Goal: Check status: Check status

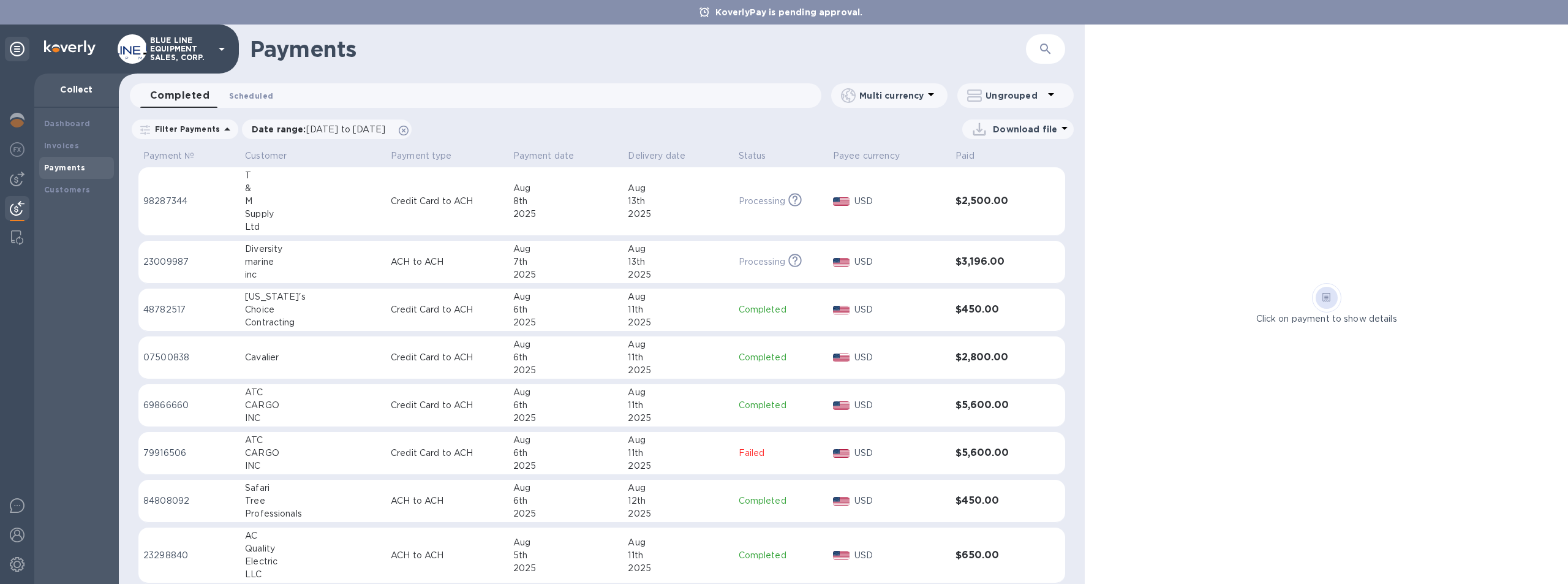
click at [258, 93] on span "Scheduled 0" at bounding box center [251, 96] width 44 height 13
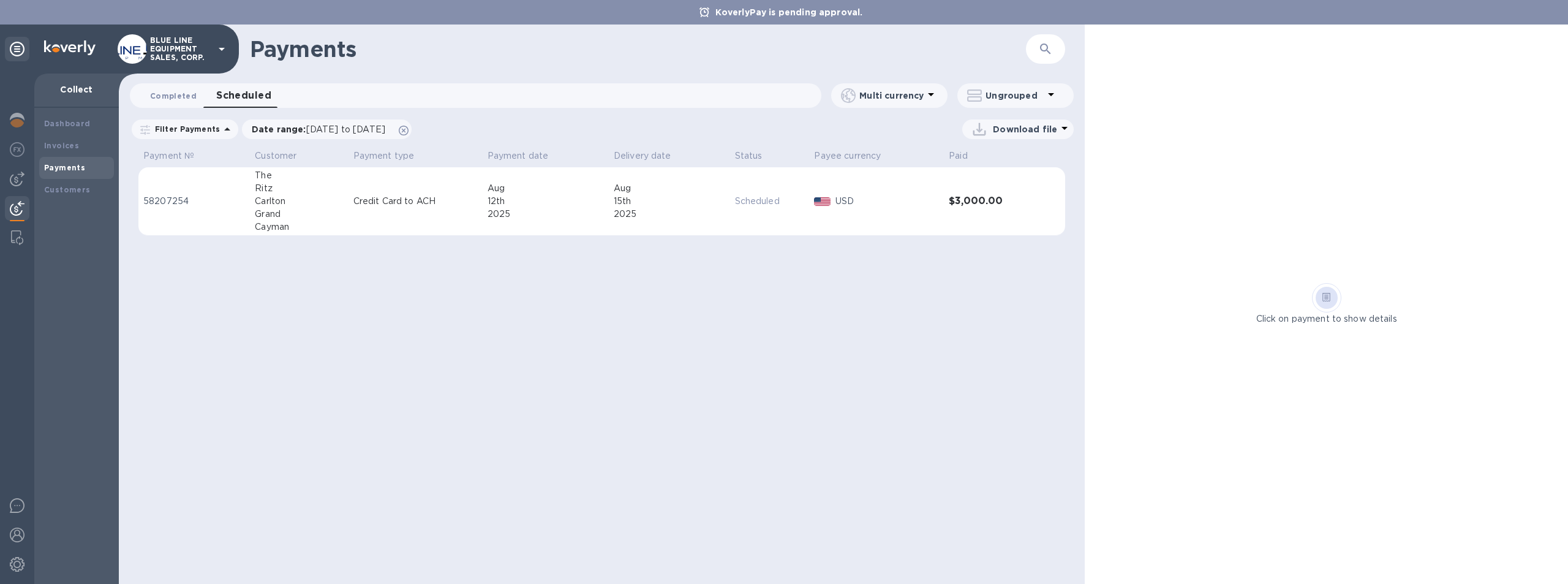
click at [166, 93] on span "Completed 0" at bounding box center [173, 96] width 46 height 13
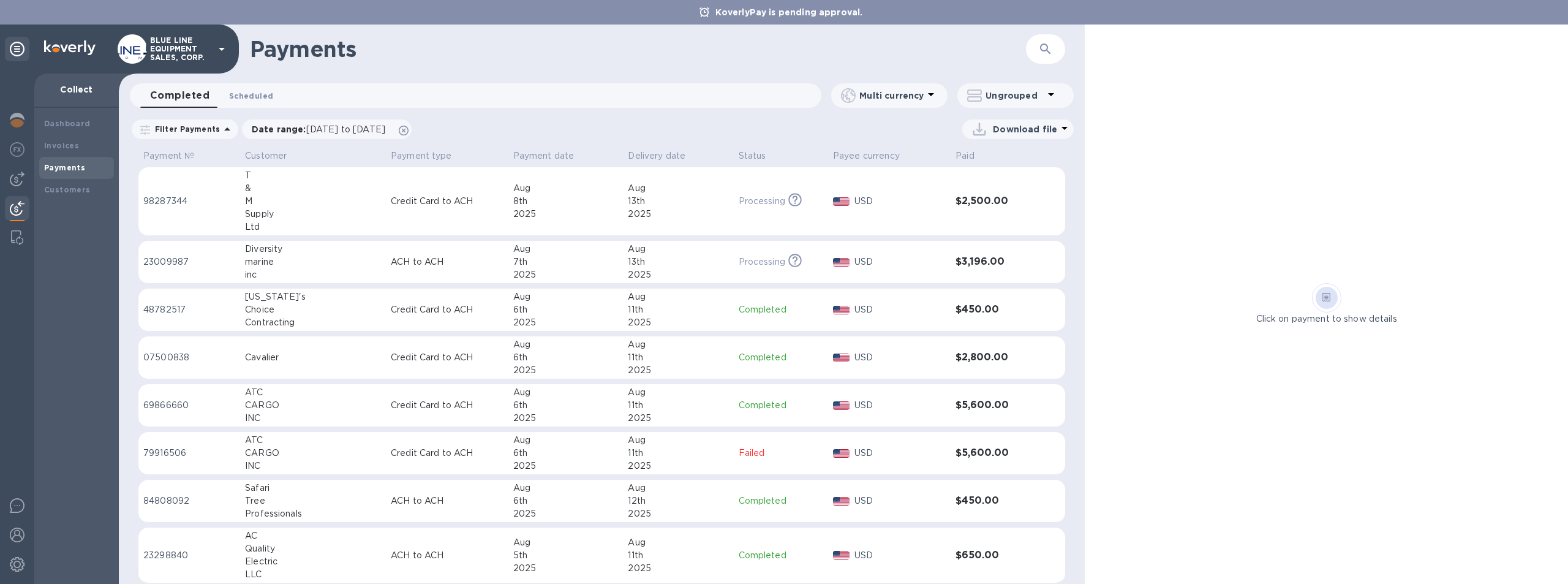
click at [243, 91] on span "Scheduled 0" at bounding box center [251, 96] width 44 height 13
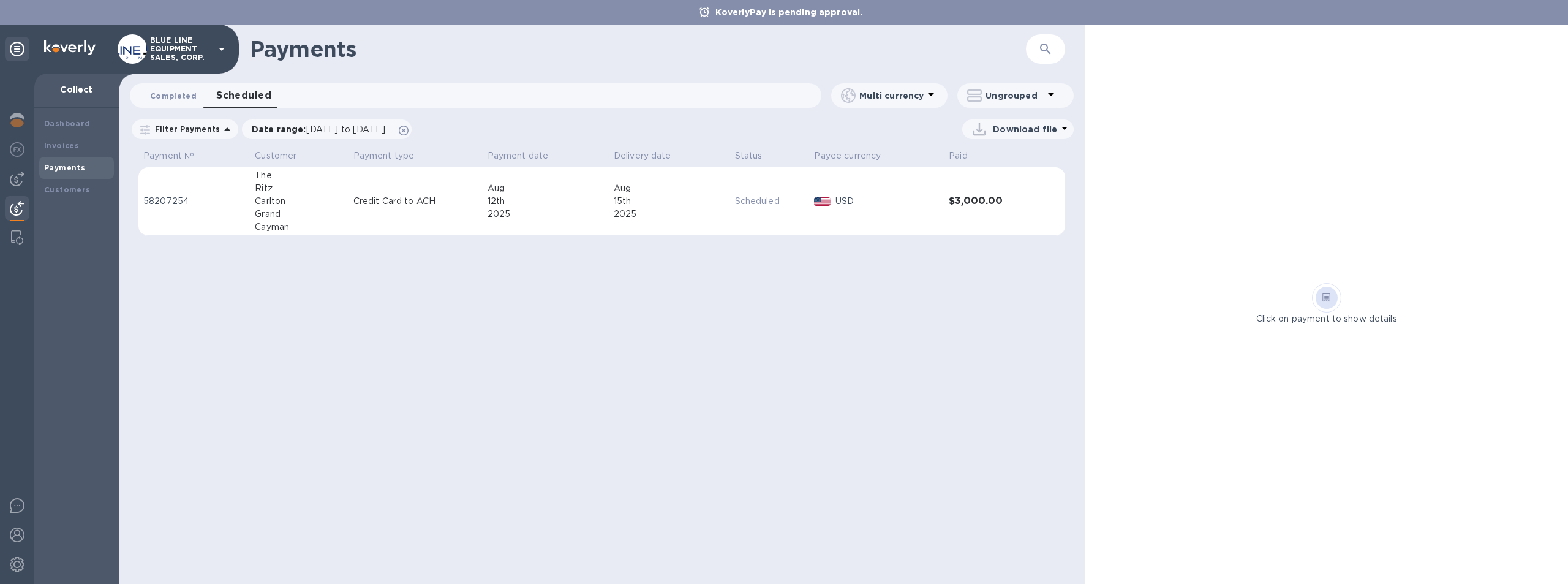
click at [176, 92] on span "Completed 0" at bounding box center [173, 96] width 46 height 13
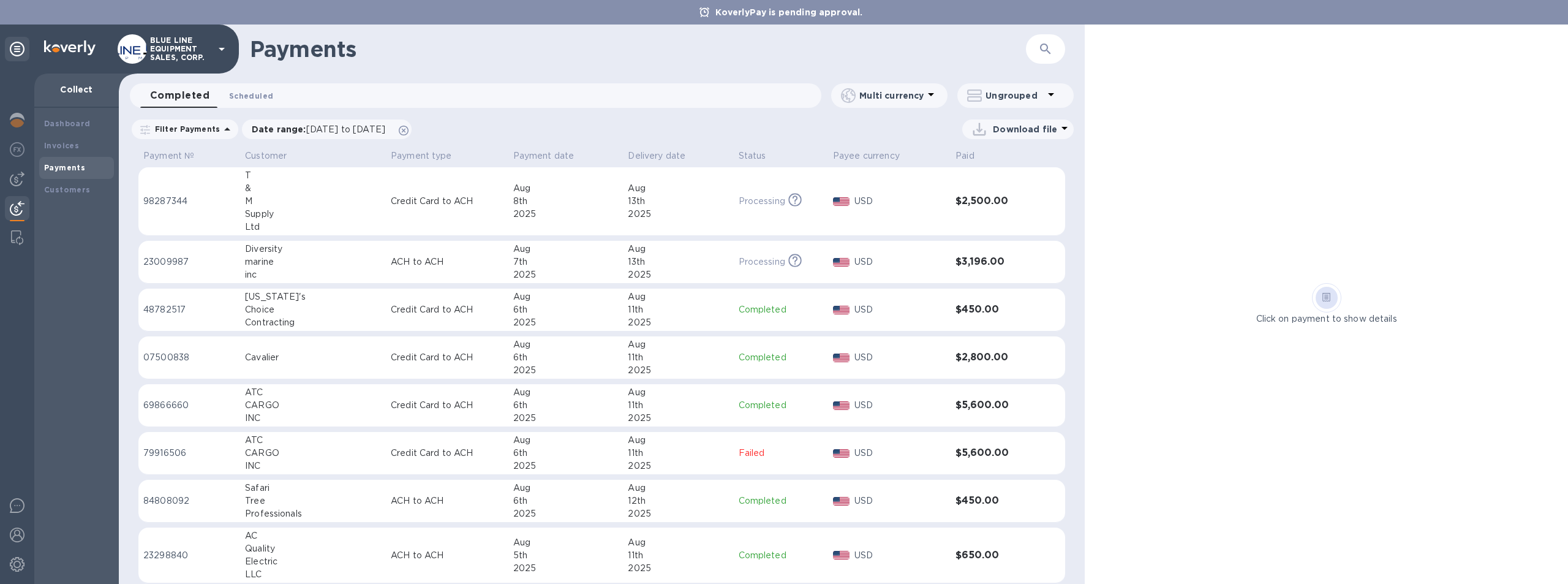
click at [261, 93] on span "Scheduled 0" at bounding box center [251, 96] width 44 height 13
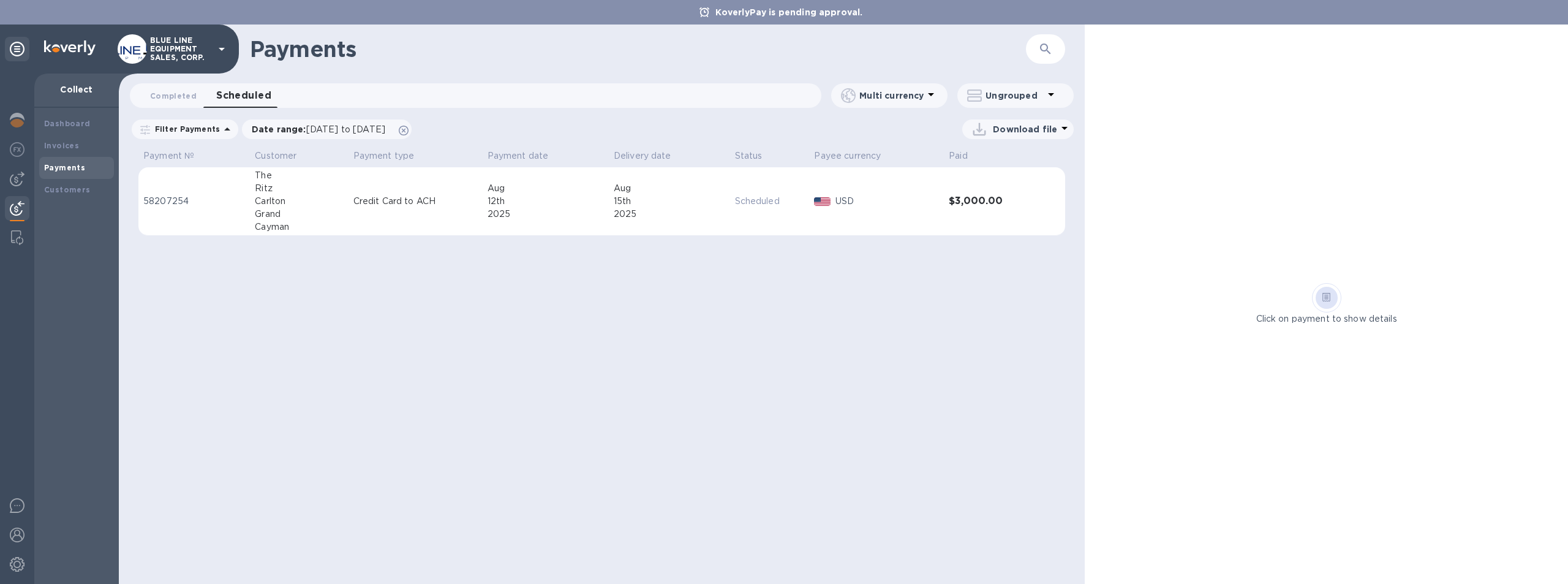
click at [411, 200] on p "Credit Card to ACH" at bounding box center [415, 201] width 124 height 13
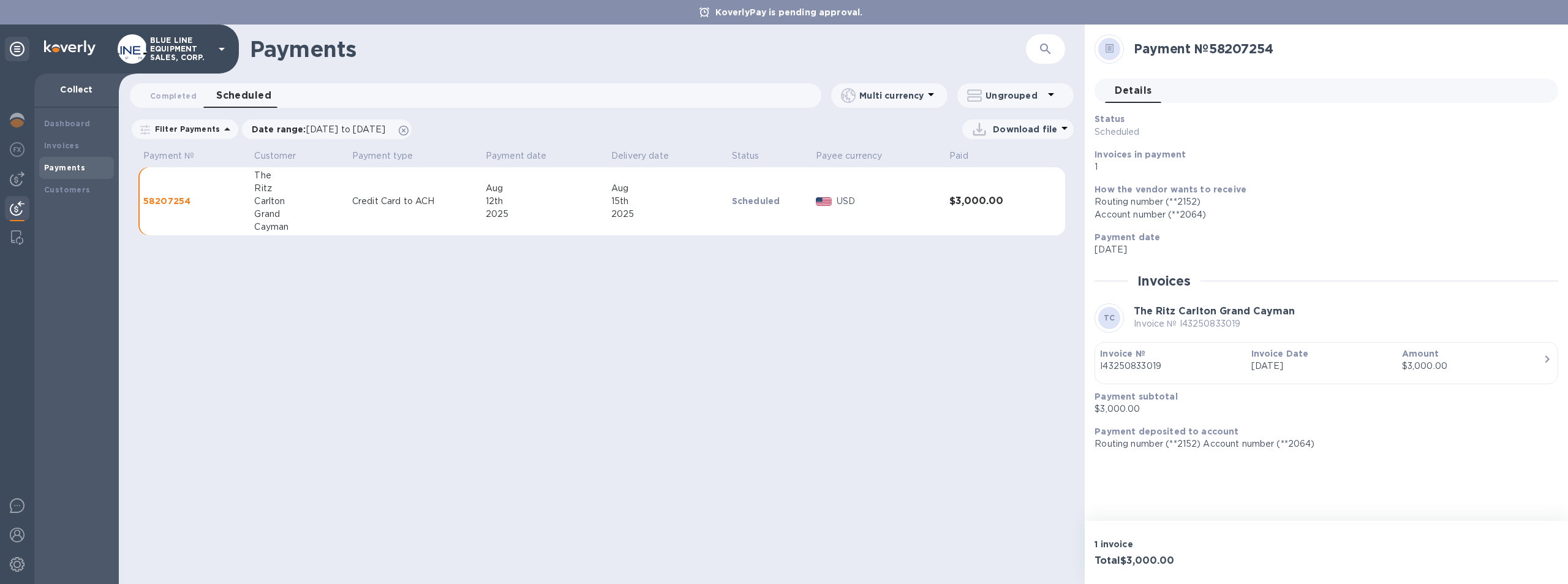
click at [1521, 366] on div "$3,000.00" at bounding box center [1472, 366] width 141 height 13
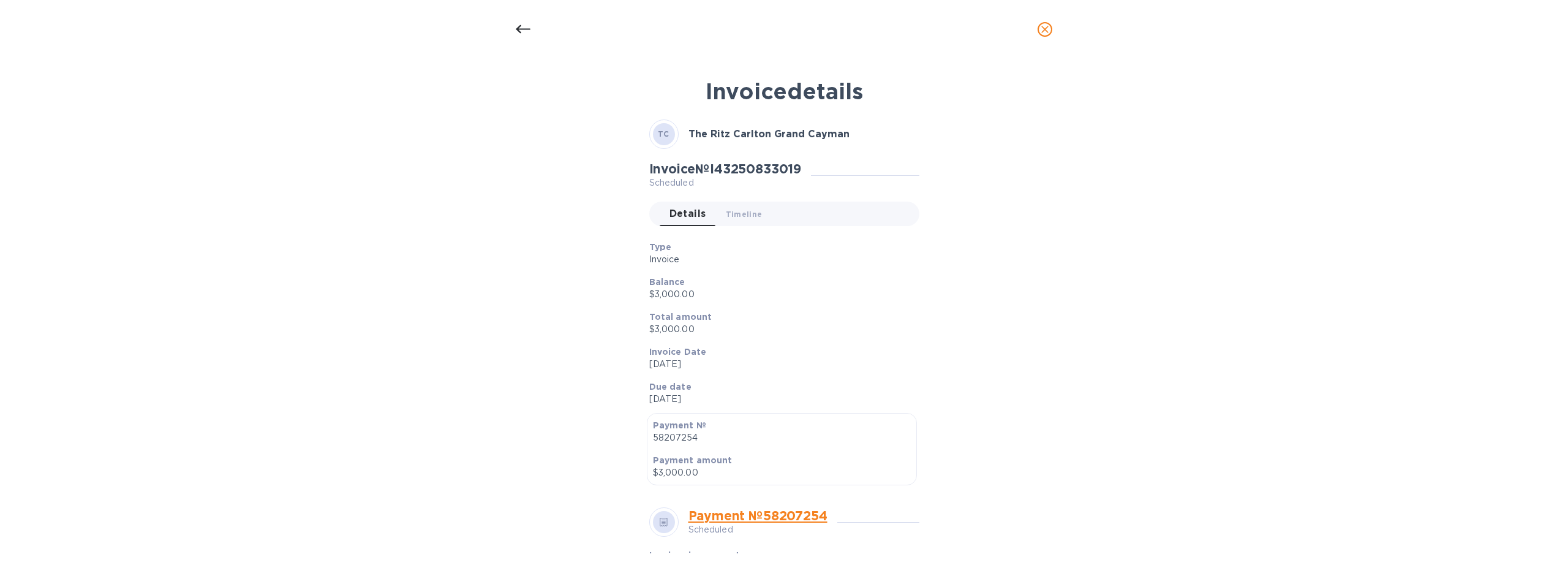
click at [801, 511] on link "Payment № 58207254" at bounding box center [757, 516] width 139 height 15
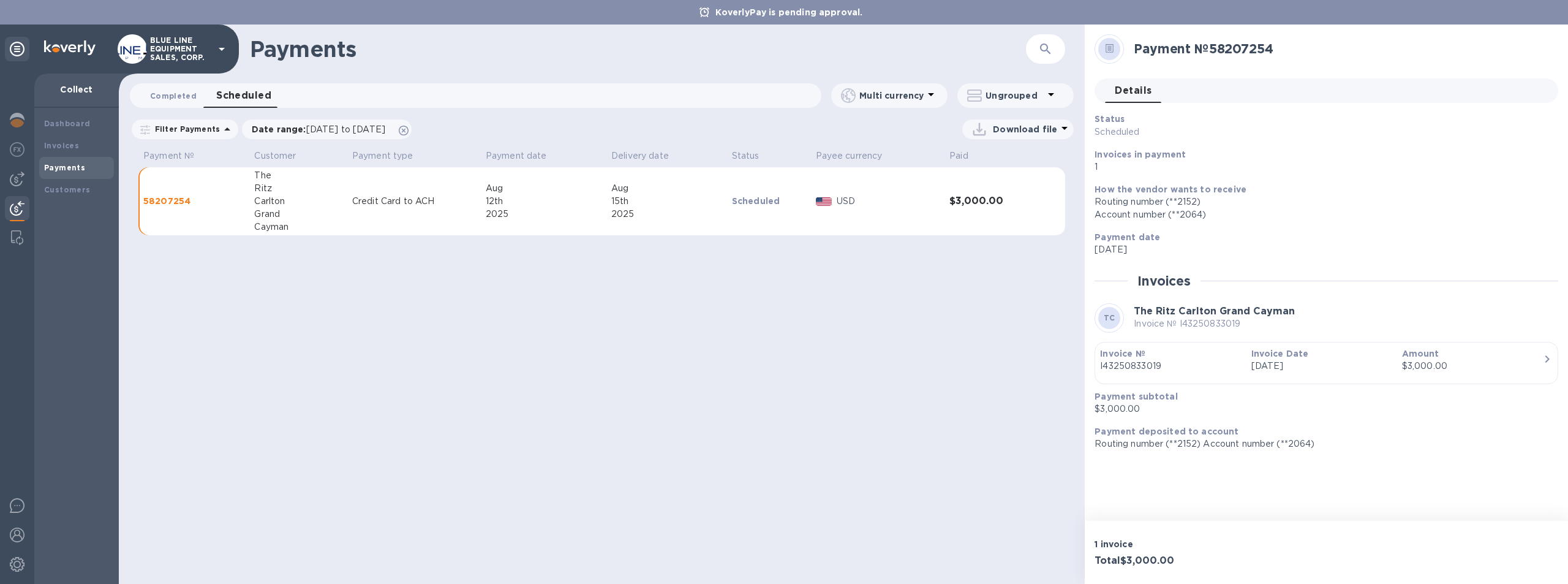
click at [173, 93] on span "Completed 0" at bounding box center [173, 96] width 46 height 13
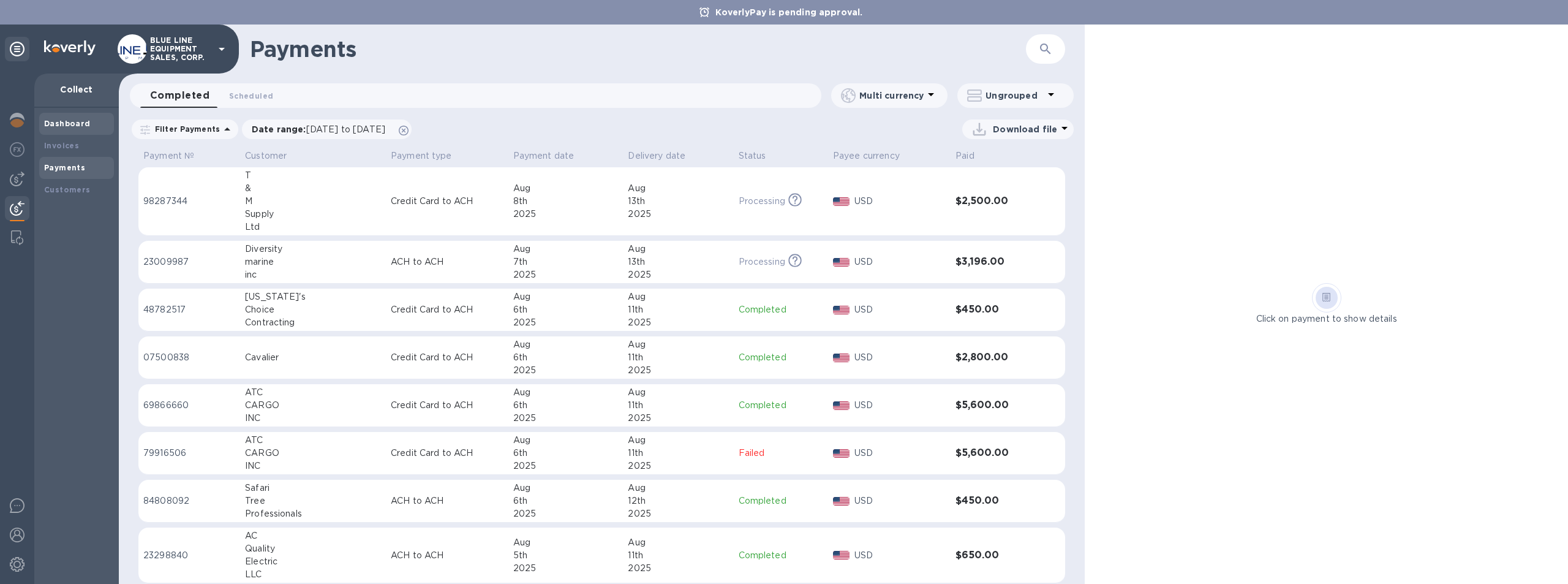
click at [64, 122] on b "Dashboard" at bounding box center [67, 123] width 46 height 9
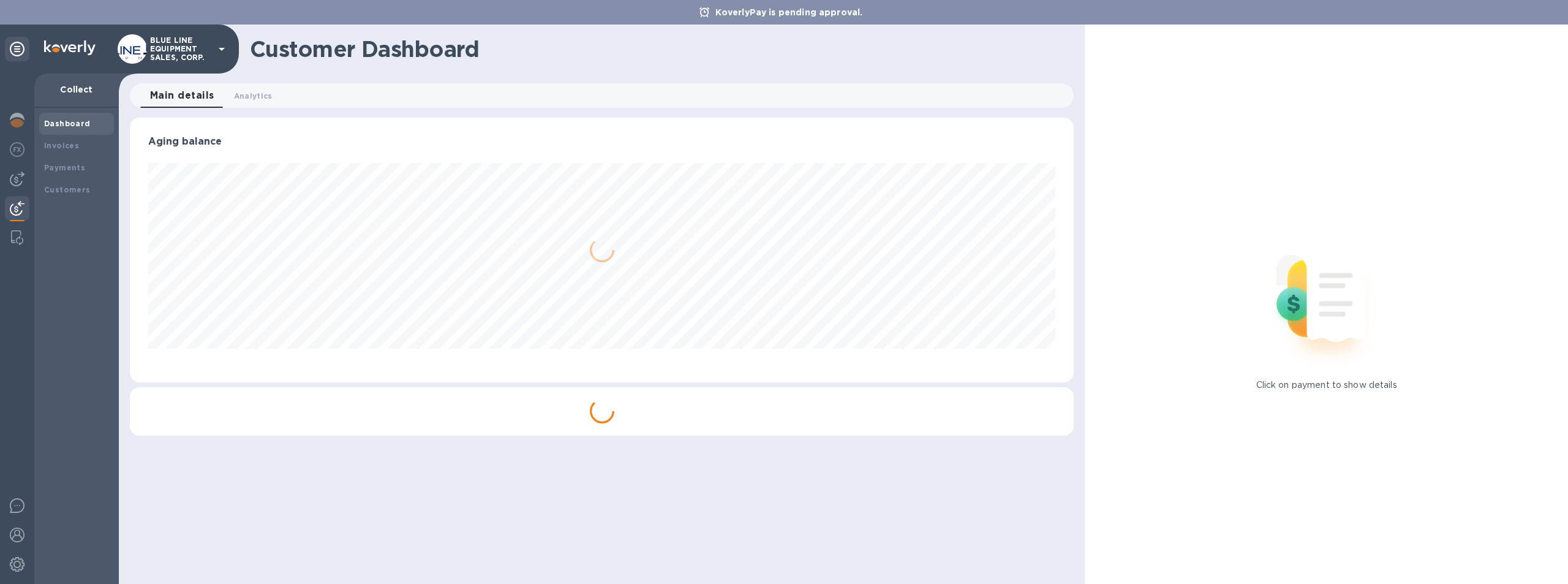
scroll to position [265, 944]
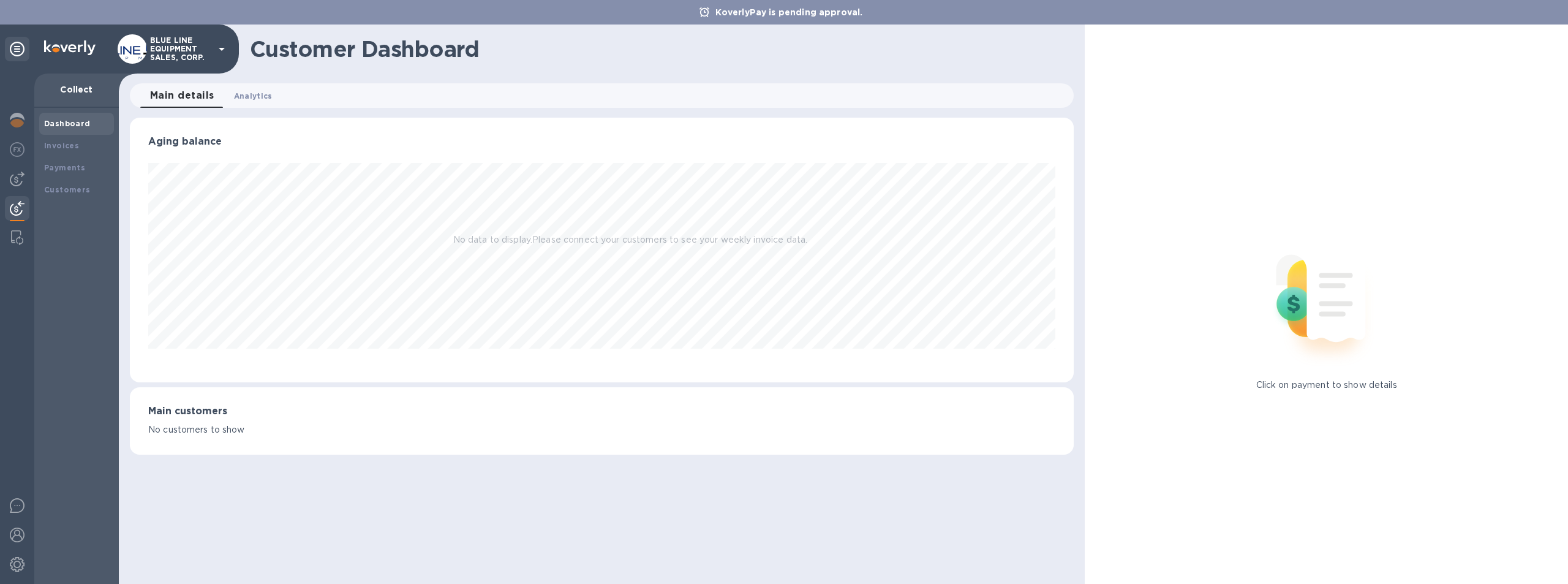
click at [255, 92] on span "Analytics 0" at bounding box center [253, 96] width 38 height 13
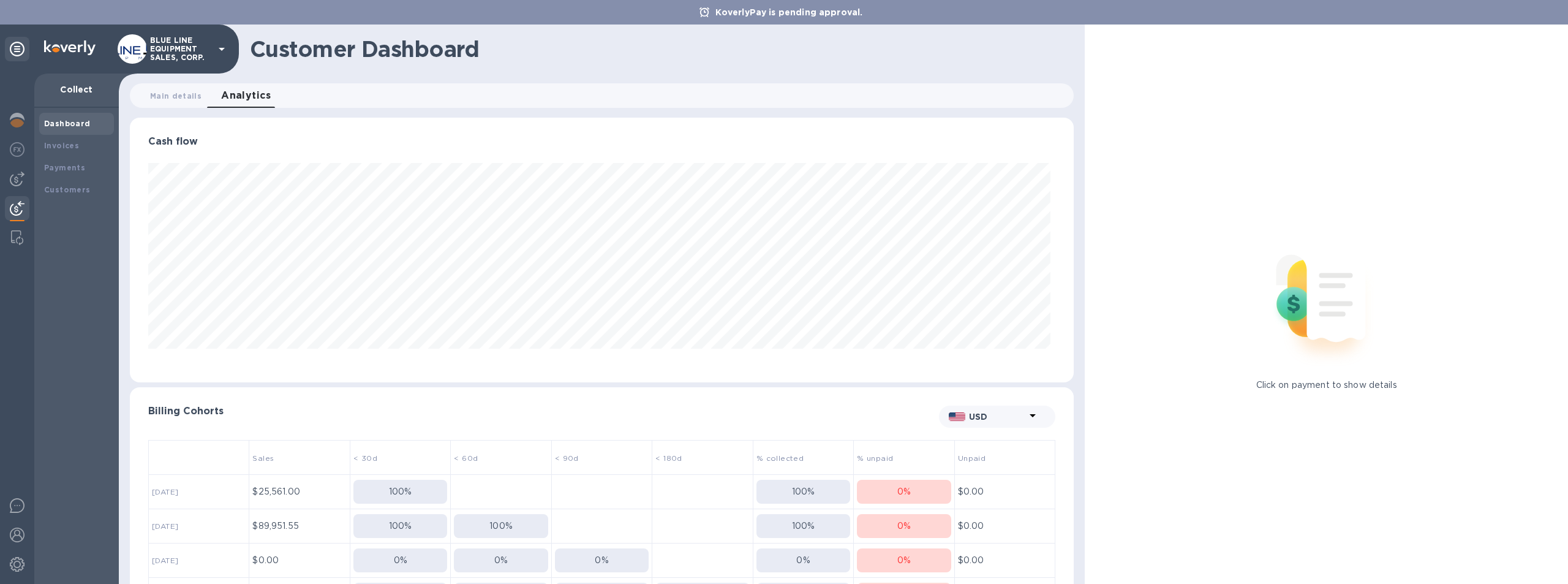
scroll to position [265, 940]
click at [170, 96] on span "Main details 0" at bounding box center [176, 96] width 52 height 13
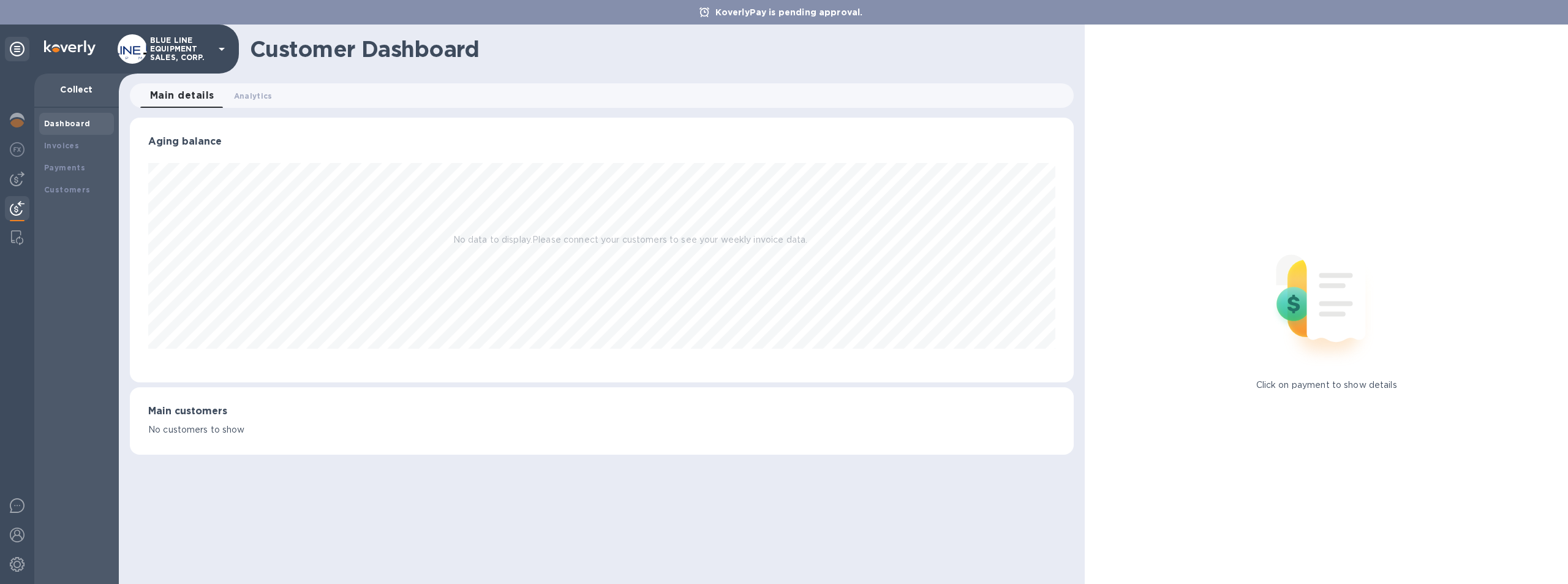
scroll to position [265, 944]
click at [63, 142] on b "Invoices" at bounding box center [61, 145] width 35 height 9
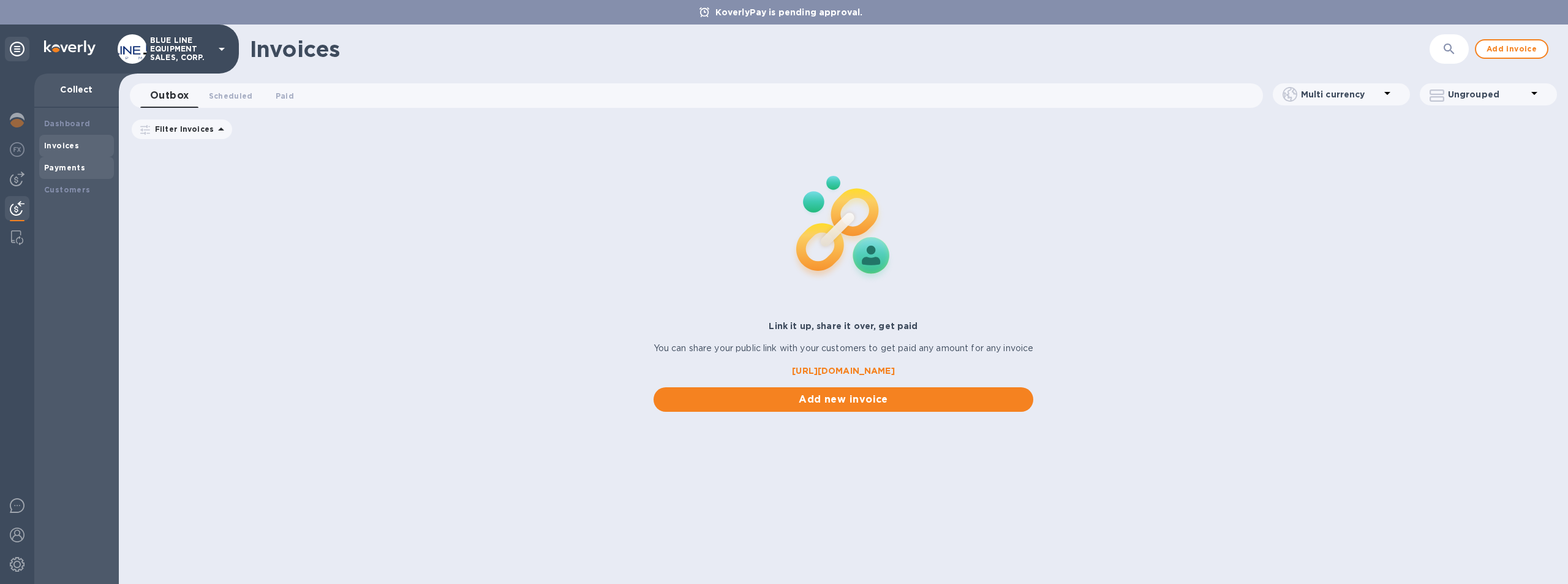
click at [71, 165] on b "Payments" at bounding box center [65, 167] width 41 height 9
